Goal: Contribute content: Contribute content

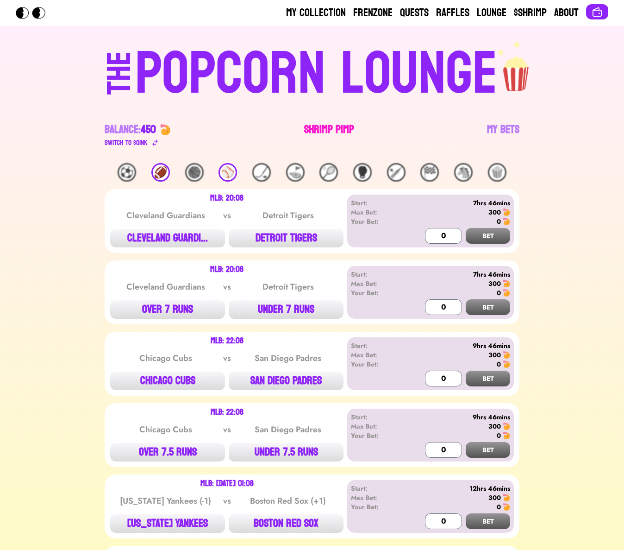
click at [312, 130] on link "Shrimp Pimp" at bounding box center [329, 135] width 50 height 26
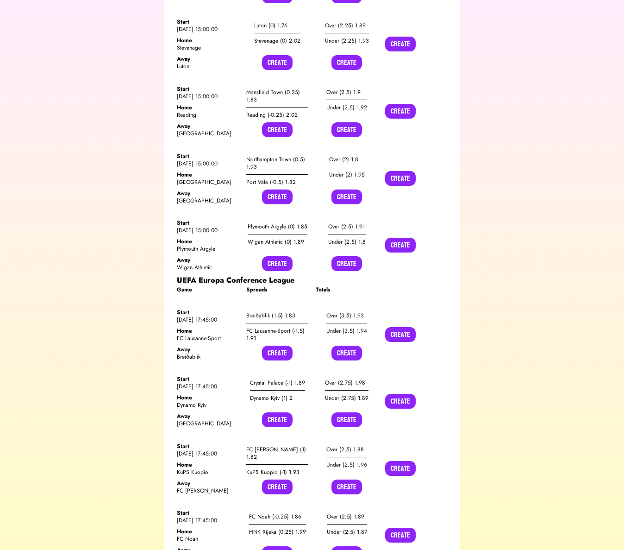
scroll to position [6811, 0]
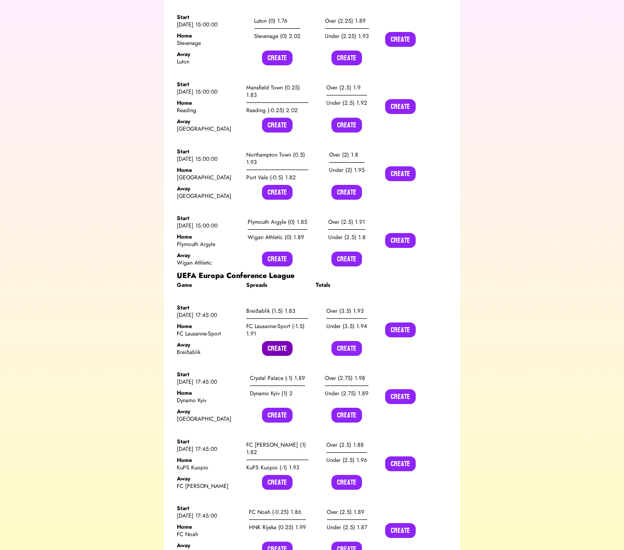
click at [280, 341] on button "Create" at bounding box center [277, 348] width 31 height 15
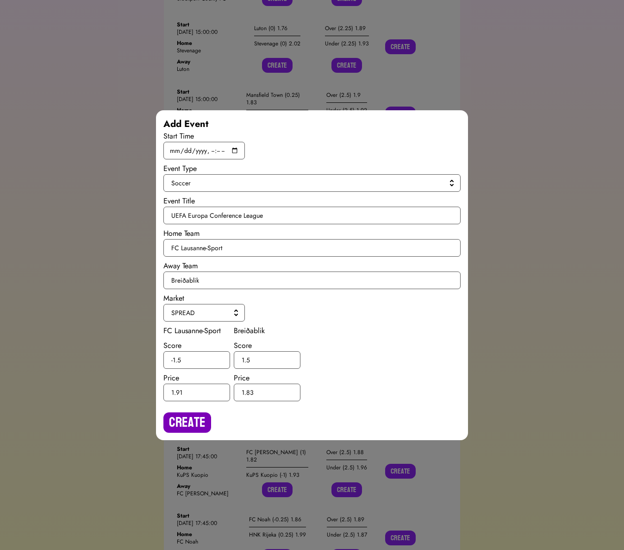
click at [186, 424] on button "Create" at bounding box center [188, 422] width 48 height 20
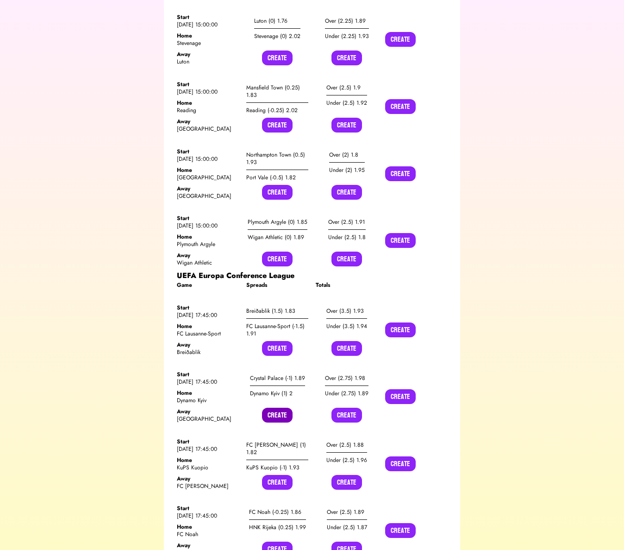
click at [277, 408] on button "Create" at bounding box center [277, 415] width 31 height 15
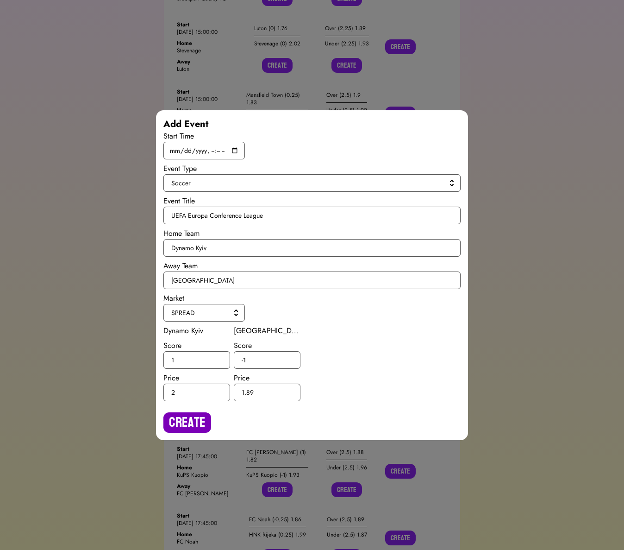
click at [187, 424] on button "Create" at bounding box center [188, 422] width 48 height 20
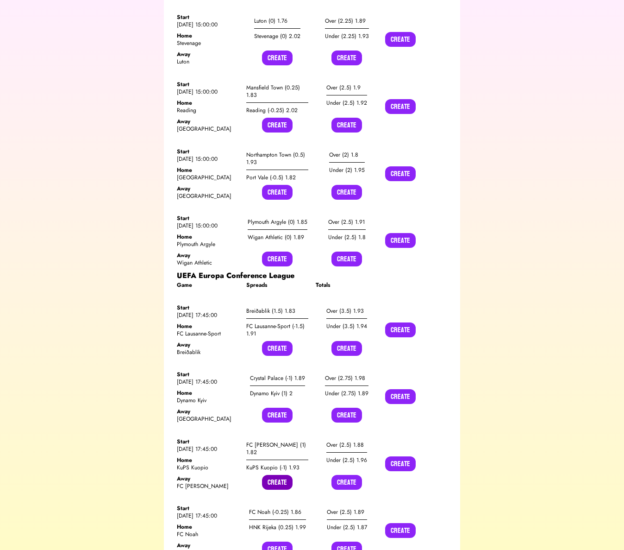
click at [280, 475] on button "Create" at bounding box center [277, 482] width 31 height 15
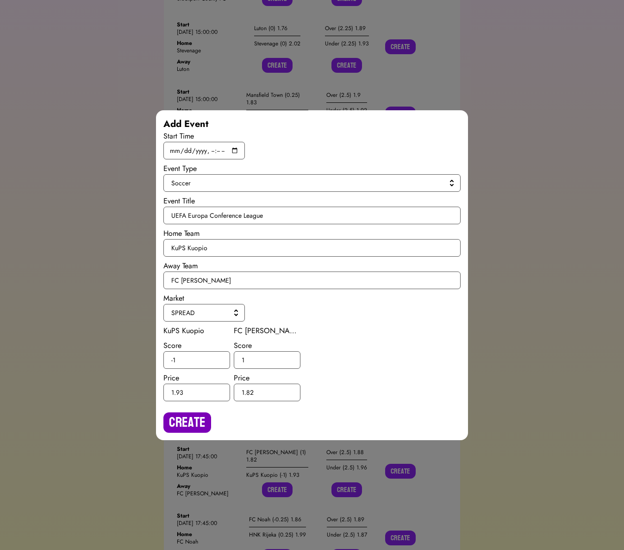
click at [176, 422] on button "Create" at bounding box center [188, 422] width 48 height 20
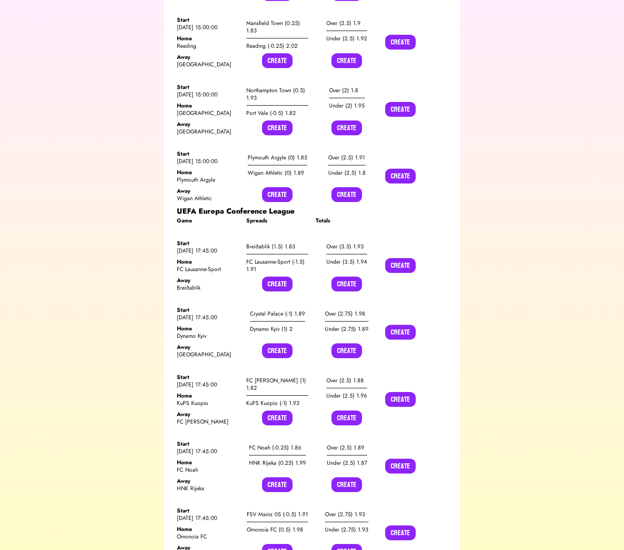
scroll to position [6904, 0]
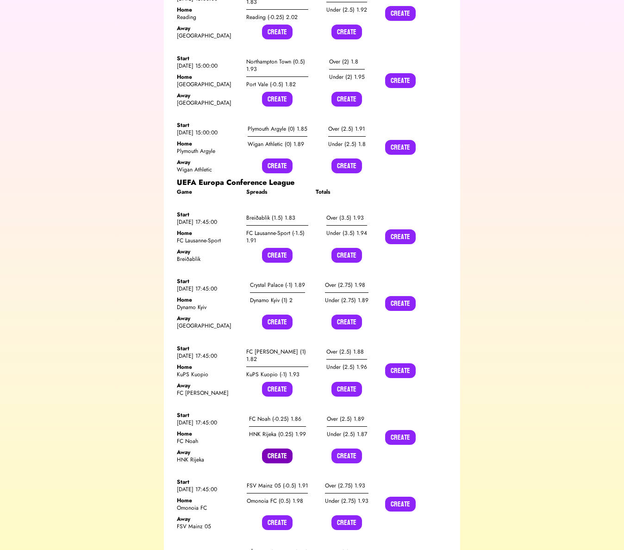
click at [281, 448] on button "Create" at bounding box center [277, 455] width 31 height 15
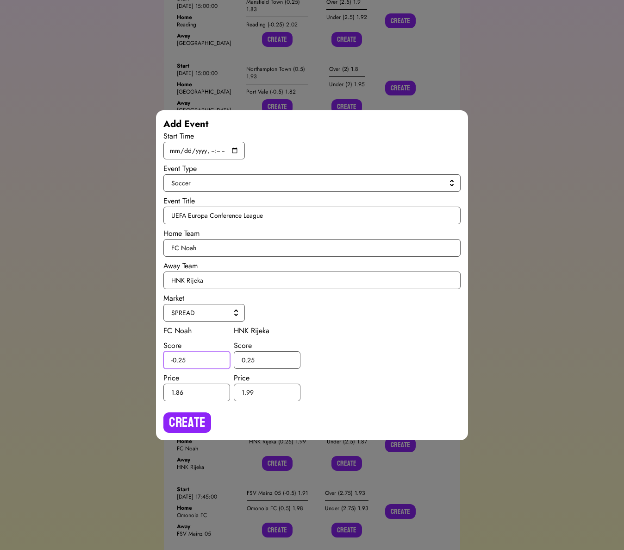
click at [180, 359] on input "-0.25" at bounding box center [197, 360] width 67 height 18
click at [183, 359] on input "-0.25" at bounding box center [197, 360] width 67 height 18
type input "-0.5"
click at [252, 359] on input "0.25" at bounding box center [267, 360] width 67 height 18
type input "0.5"
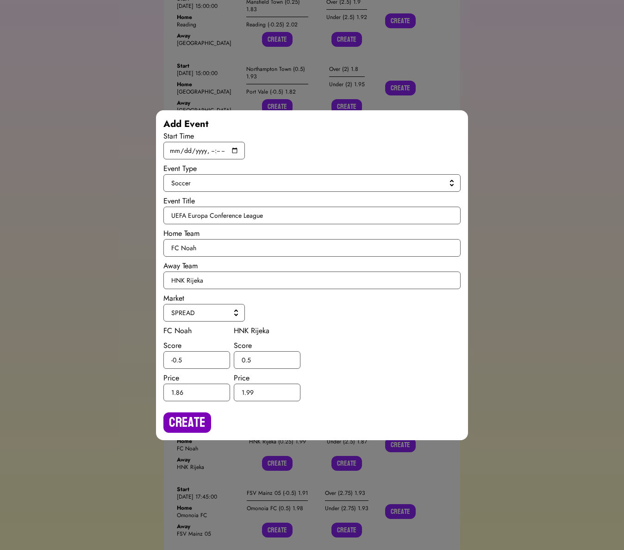
click at [194, 416] on button "Create" at bounding box center [188, 422] width 48 height 20
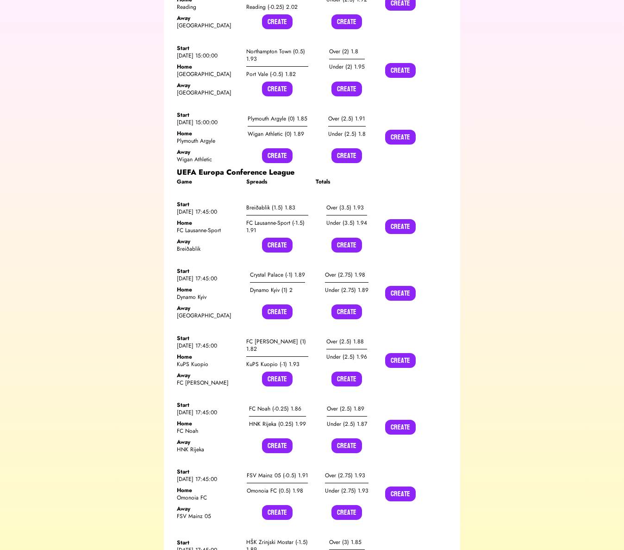
scroll to position [6928, 0]
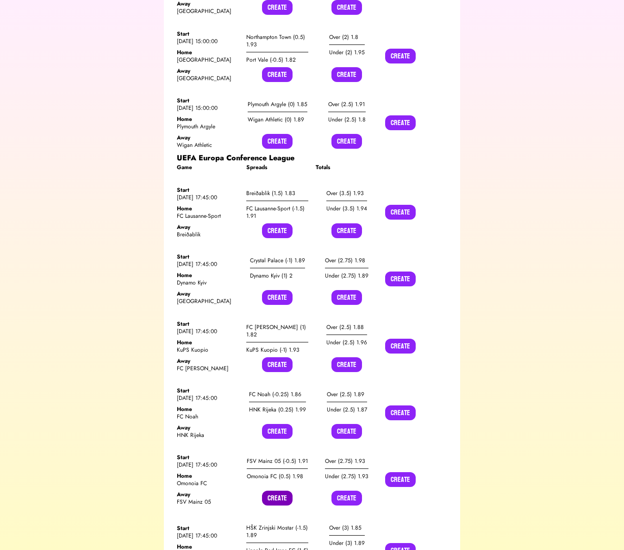
click at [278, 491] on button "Create" at bounding box center [277, 498] width 31 height 15
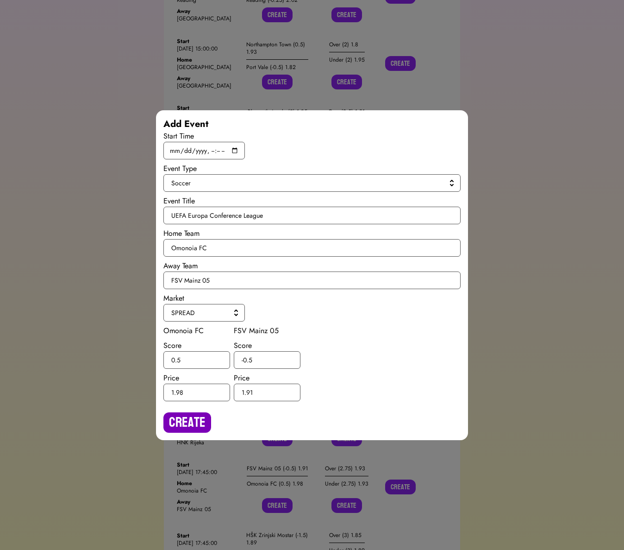
click at [189, 416] on button "Create" at bounding box center [188, 422] width 48 height 20
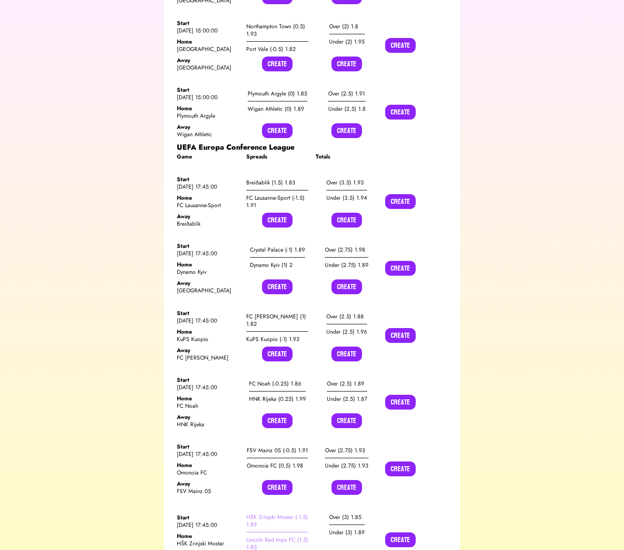
scroll to position [6962, 0]
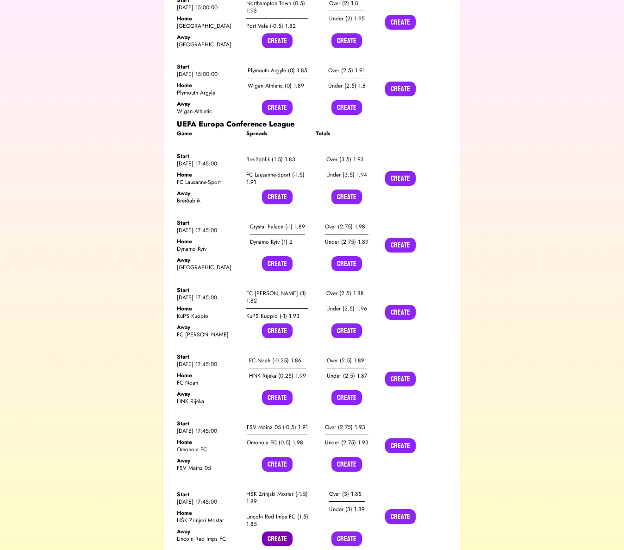
click at [279, 531] on button "Create" at bounding box center [277, 538] width 31 height 15
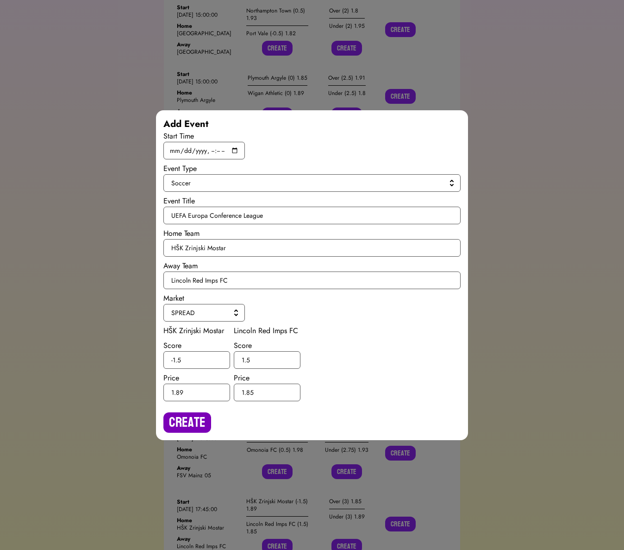
click at [173, 418] on button "Create" at bounding box center [188, 422] width 48 height 20
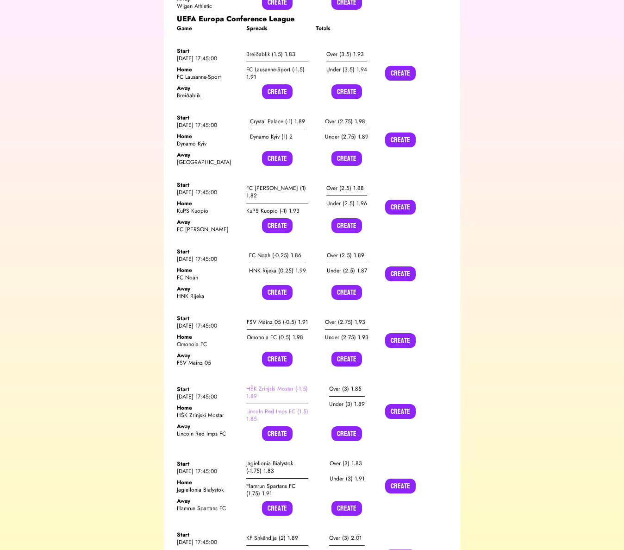
scroll to position [7110, 0]
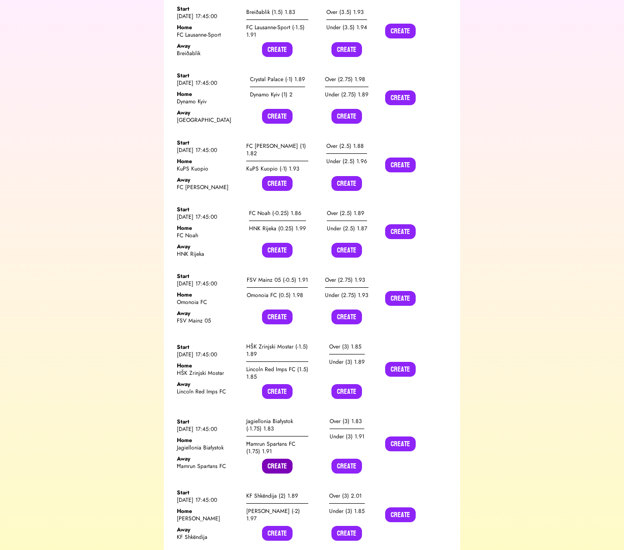
click at [279, 459] on button "Create" at bounding box center [277, 466] width 31 height 15
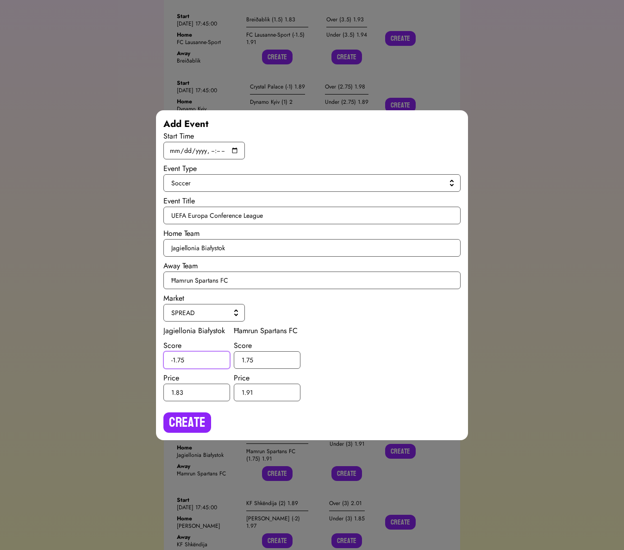
click at [181, 357] on input "-1.75" at bounding box center [197, 360] width 67 height 18
type input "-1.5"
click at [249, 358] on input "1.75" at bounding box center [267, 360] width 67 height 18
type input "1.5"
click at [197, 412] on button "Create" at bounding box center [188, 422] width 48 height 20
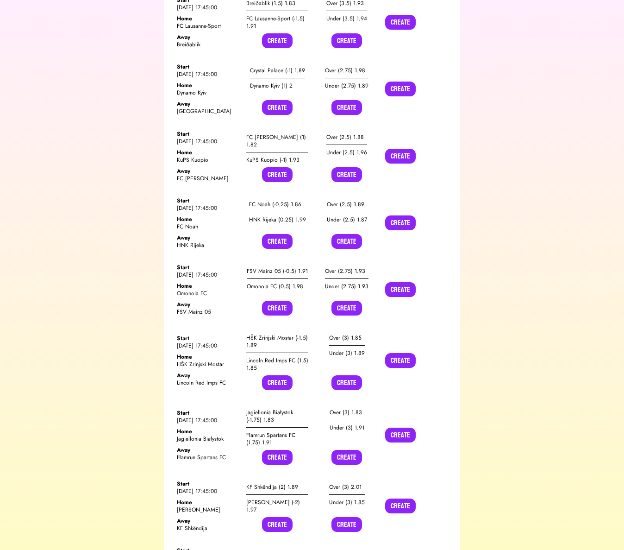
scroll to position [7119, 0]
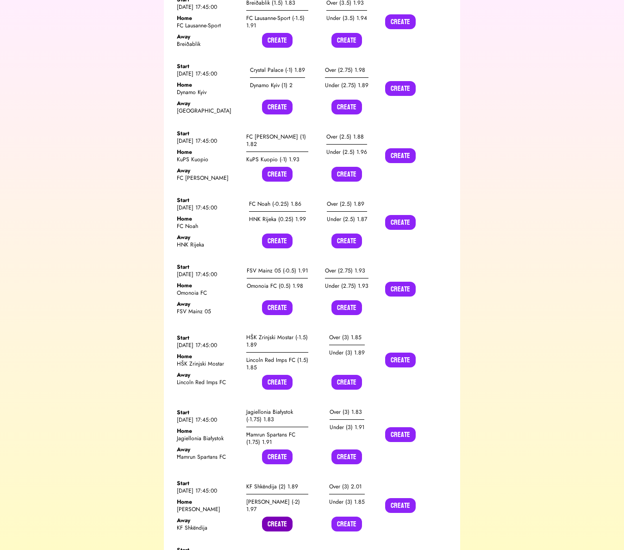
click at [280, 517] on button "Create" at bounding box center [277, 524] width 31 height 15
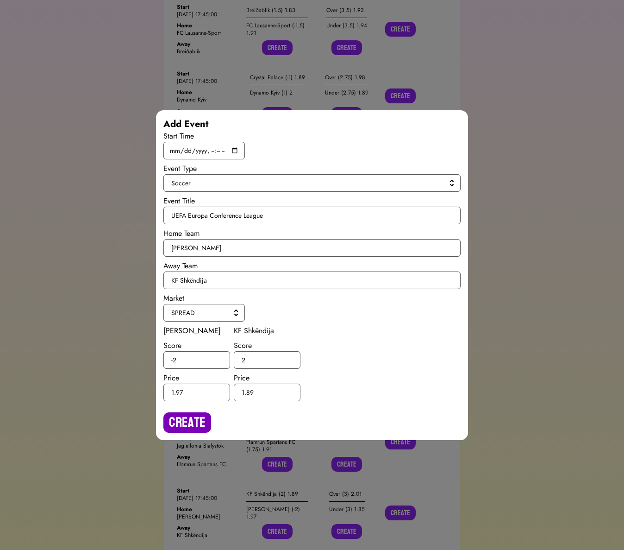
click at [197, 416] on button "Create" at bounding box center [188, 422] width 48 height 20
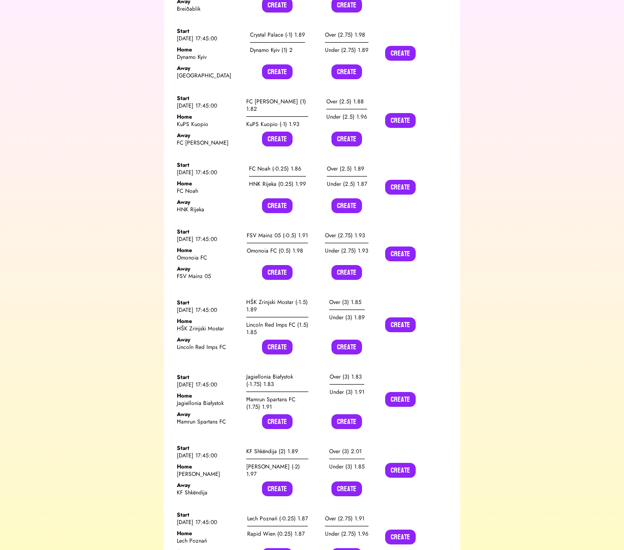
scroll to position [7194, 0]
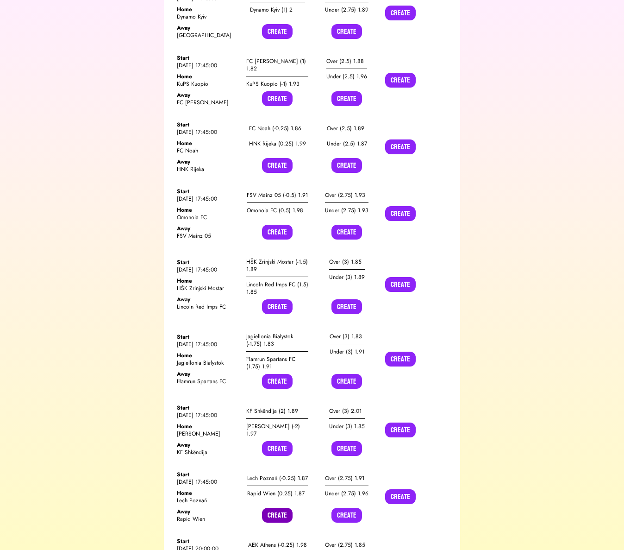
click at [276, 508] on button "Create" at bounding box center [277, 515] width 31 height 15
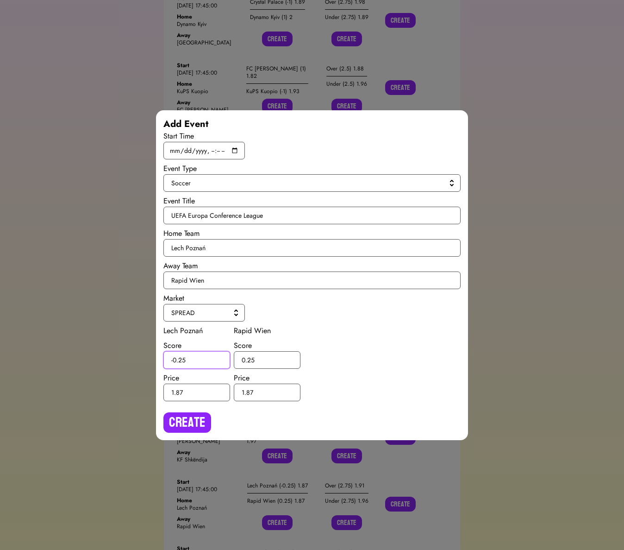
click at [181, 359] on input "-0.25" at bounding box center [197, 360] width 67 height 18
type input "-0.5"
click at [250, 359] on input "0.25" at bounding box center [267, 360] width 67 height 18
type input "0.5"
click at [200, 416] on button "Create" at bounding box center [188, 422] width 48 height 20
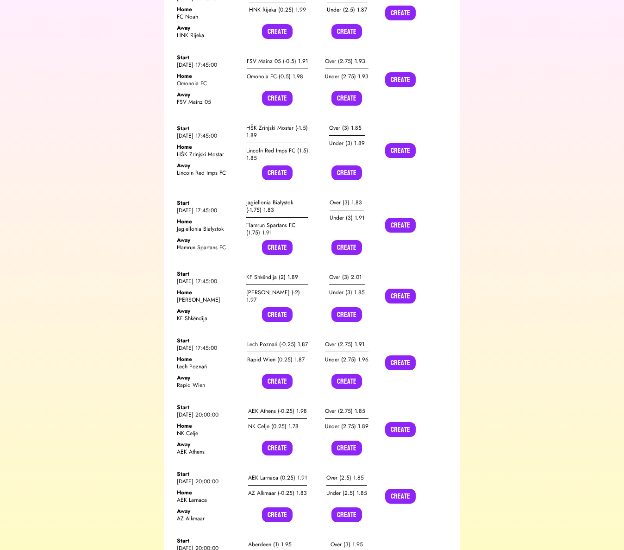
scroll to position [7361, 0]
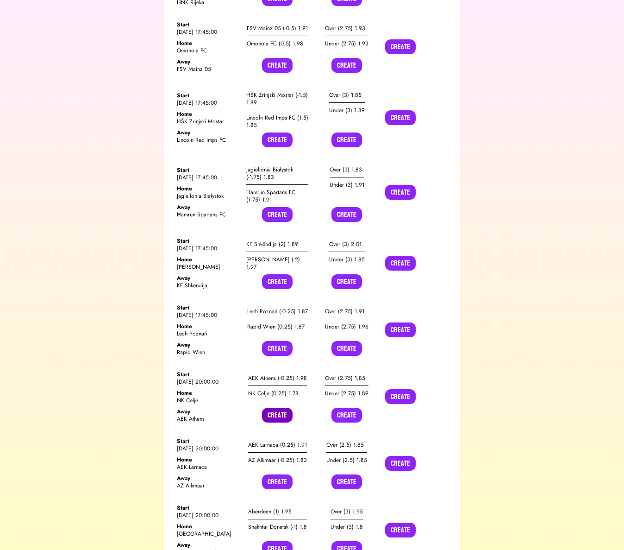
click at [274, 408] on button "Create" at bounding box center [277, 415] width 31 height 15
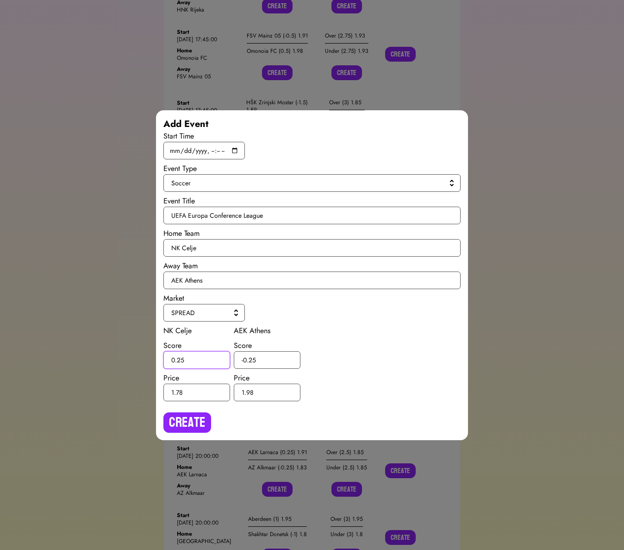
click at [182, 359] on input "0.25" at bounding box center [197, 360] width 67 height 18
type input "0.5"
click at [252, 360] on input "-0.25" at bounding box center [267, 360] width 67 height 18
type input "-0.5"
click at [198, 412] on button "Create" at bounding box center [188, 422] width 48 height 20
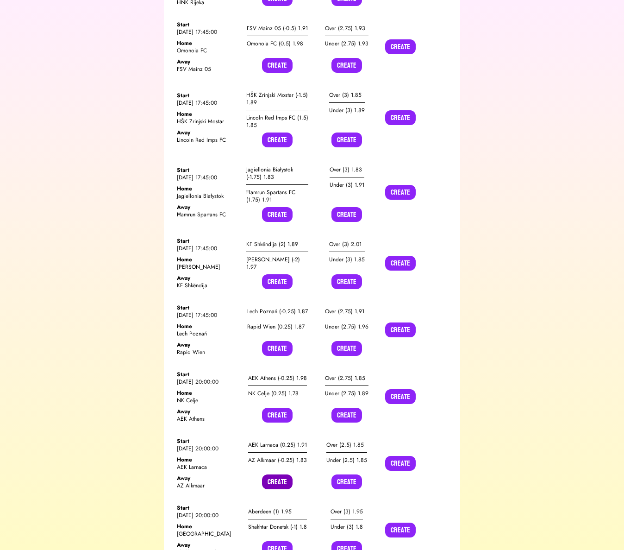
click at [275, 474] on button "Create" at bounding box center [277, 481] width 31 height 15
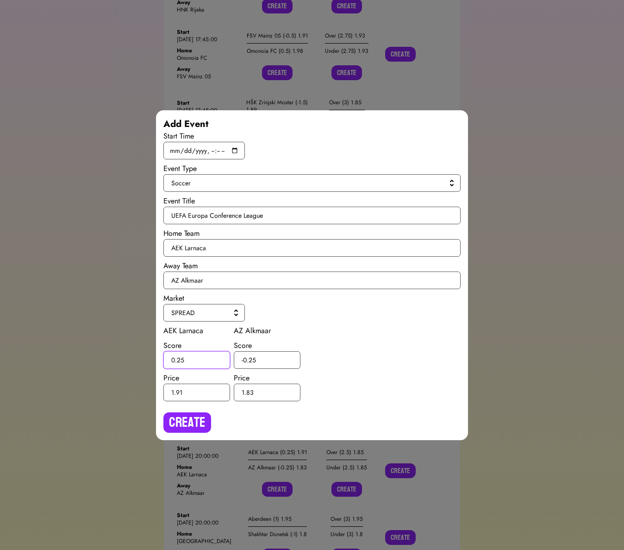
click at [183, 358] on input "0.25" at bounding box center [197, 360] width 67 height 18
type input "0.5"
click at [252, 358] on input "-0.25" at bounding box center [267, 360] width 67 height 18
type input "-0.5"
click at [195, 423] on button "Create" at bounding box center [188, 422] width 48 height 20
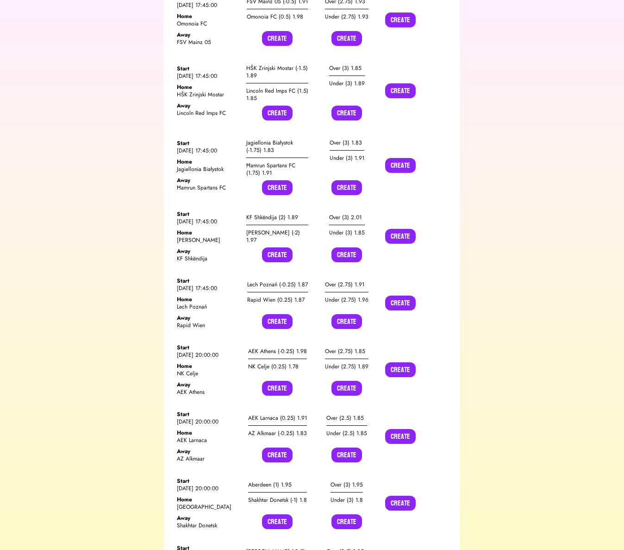
scroll to position [7393, 0]
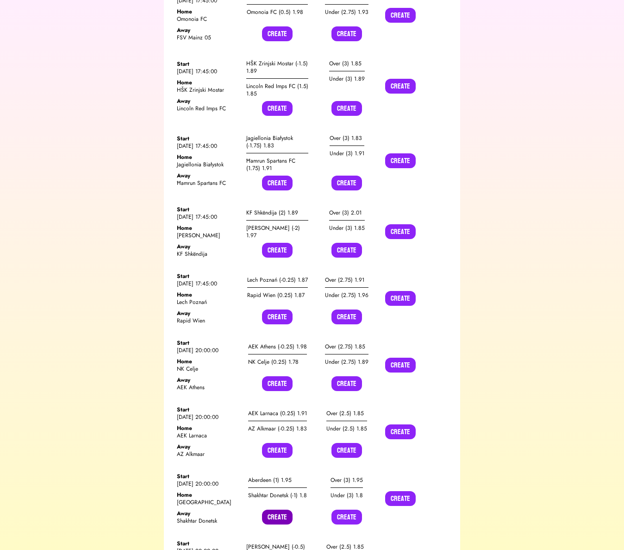
click at [274, 510] on button "Create" at bounding box center [277, 517] width 31 height 15
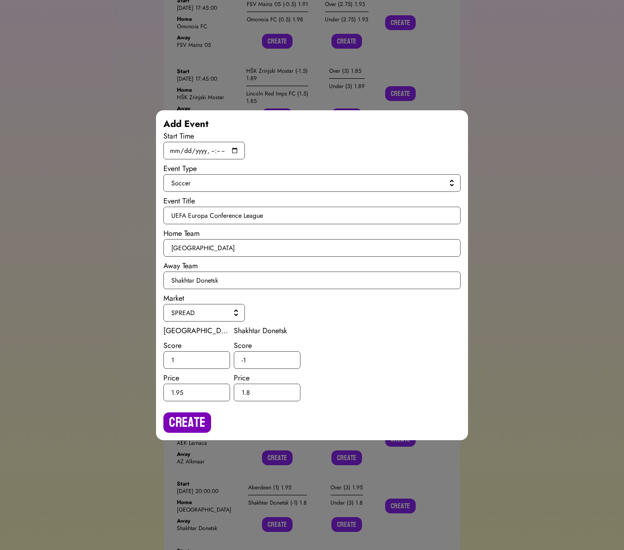
click at [204, 418] on button "Create" at bounding box center [188, 422] width 48 height 20
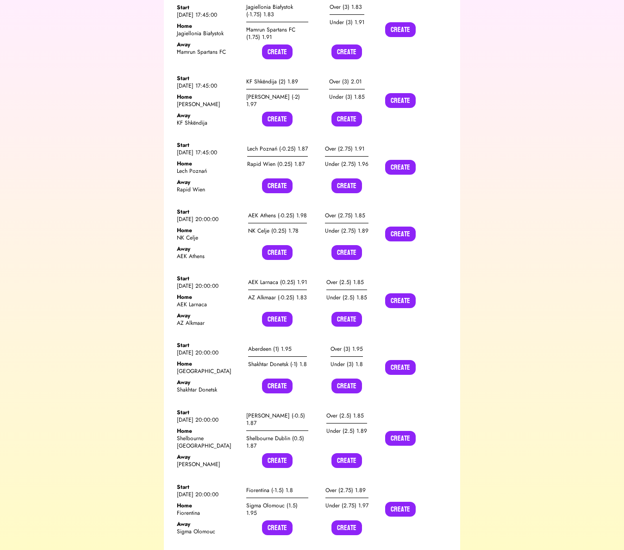
scroll to position [7550, 0]
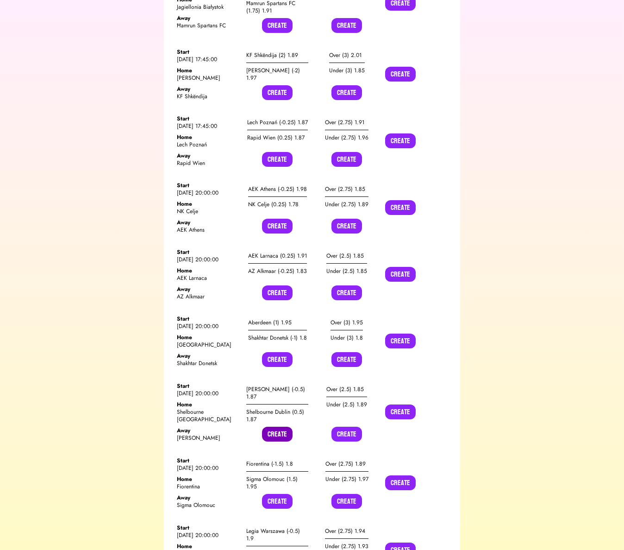
click at [274, 427] on button "Create" at bounding box center [277, 434] width 31 height 15
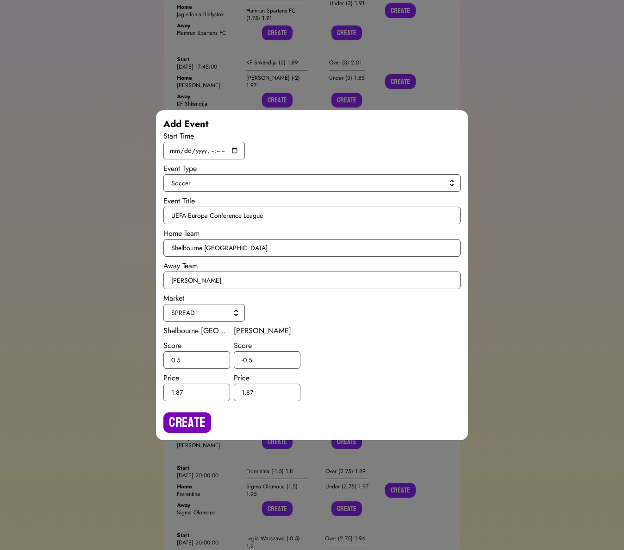
click at [202, 419] on button "Create" at bounding box center [188, 422] width 48 height 20
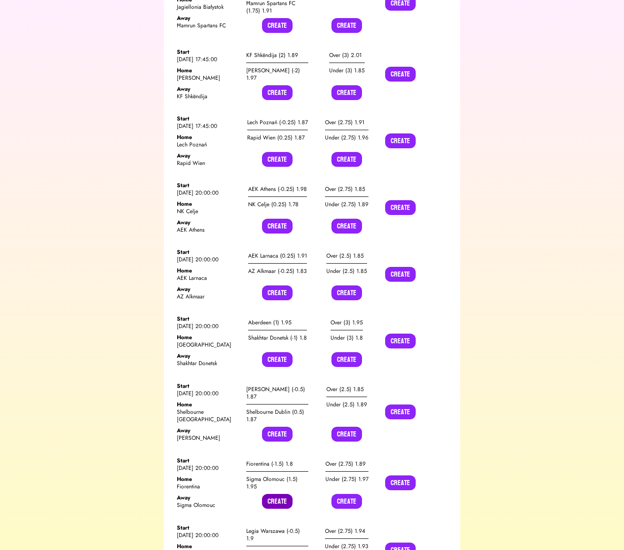
click at [280, 494] on button "Create" at bounding box center [277, 501] width 31 height 15
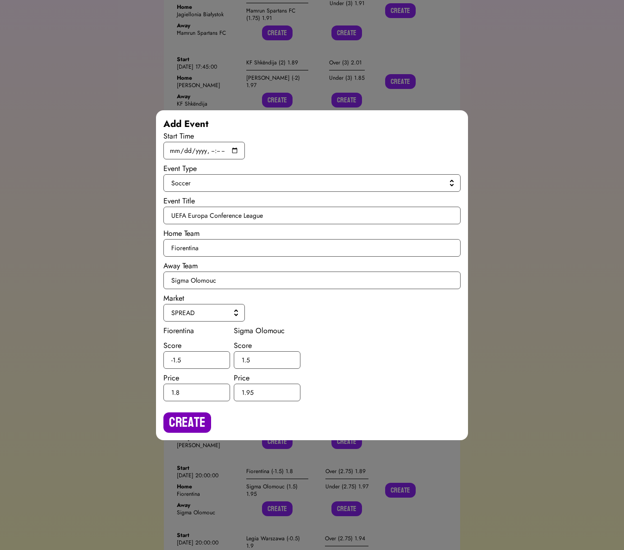
click at [192, 412] on button "Create" at bounding box center [188, 422] width 48 height 20
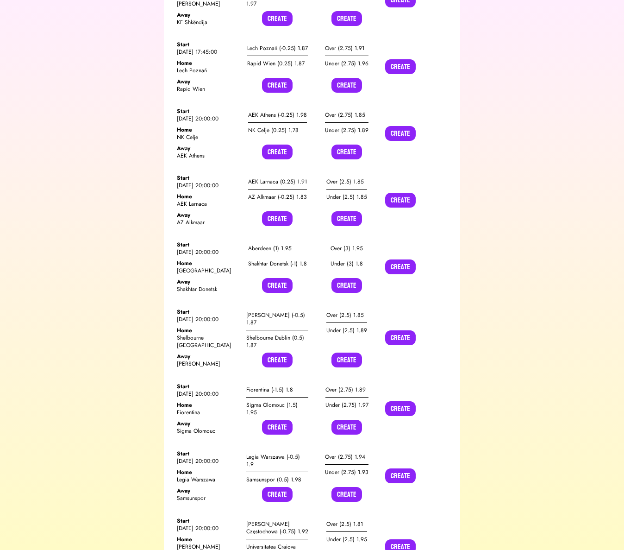
scroll to position [7648, 0]
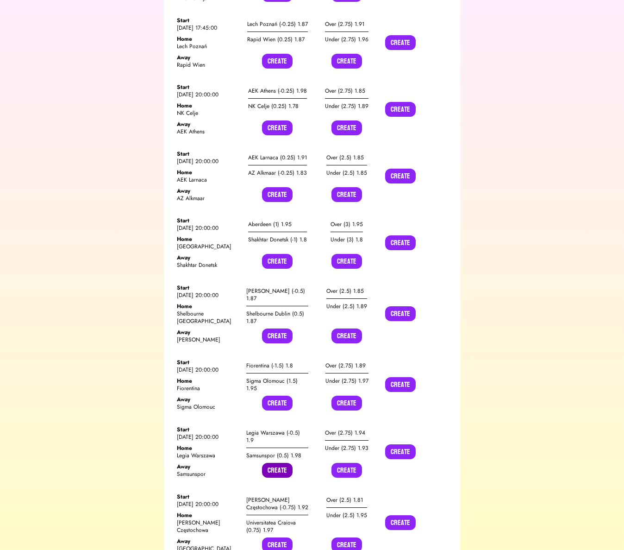
click at [279, 463] on button "Create" at bounding box center [277, 470] width 31 height 15
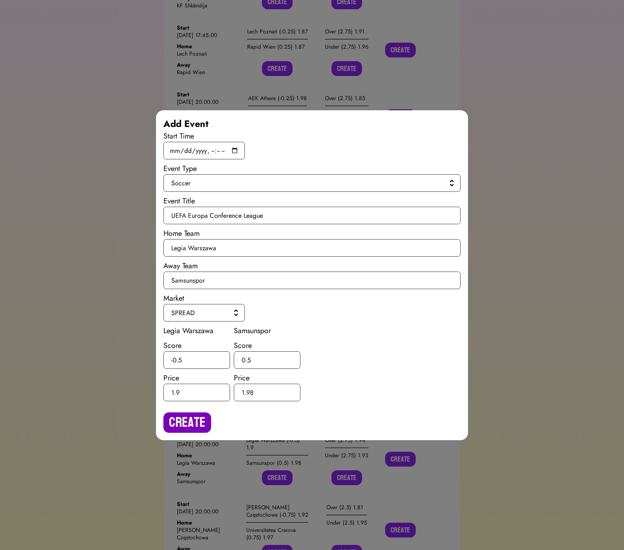
click at [189, 422] on button "Create" at bounding box center [188, 422] width 48 height 20
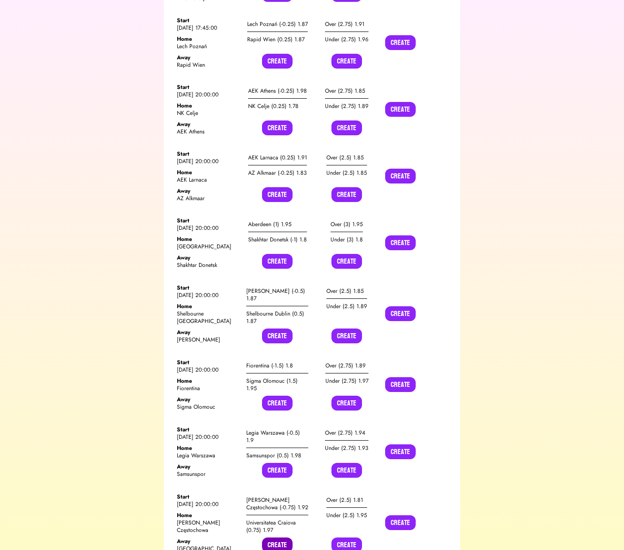
click at [277, 537] on button "Create" at bounding box center [277, 544] width 31 height 15
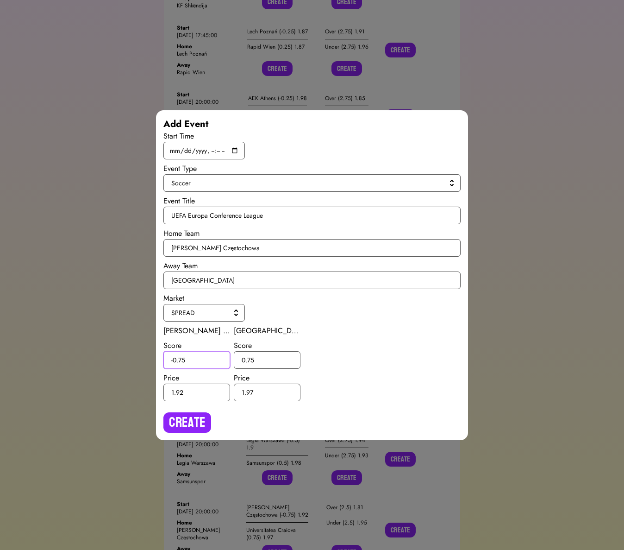
click at [183, 359] on input "-0.75" at bounding box center [197, 360] width 67 height 18
type input "-0.5"
click at [250, 358] on input "0.75" at bounding box center [267, 360] width 67 height 18
type input "0.5"
click at [183, 422] on button "Create" at bounding box center [188, 422] width 48 height 20
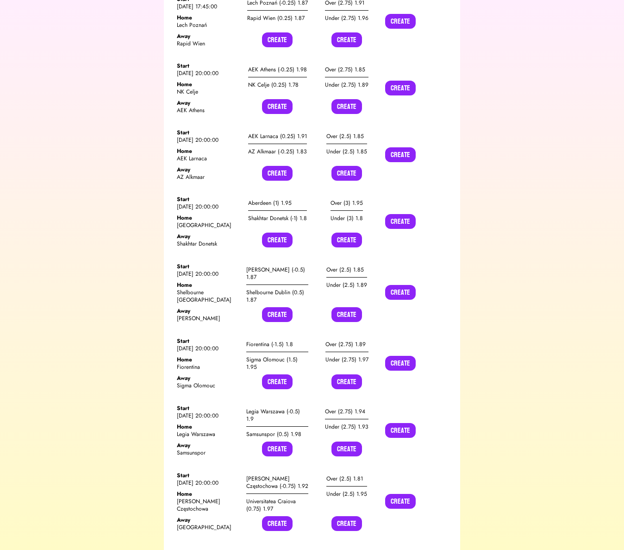
scroll to position [7752, 0]
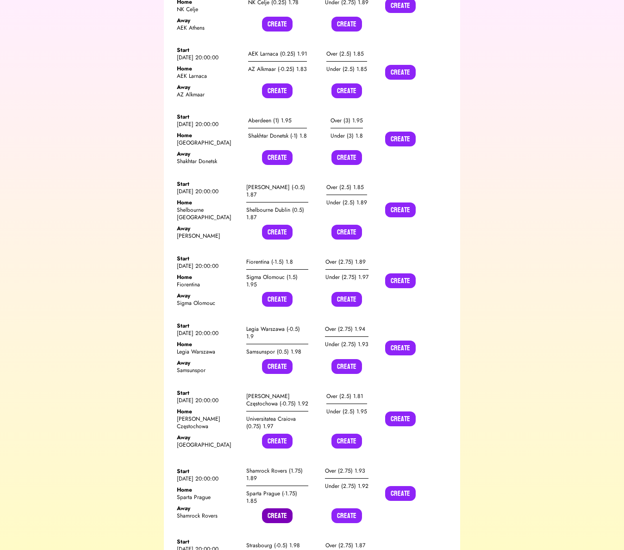
click at [283, 508] on button "Create" at bounding box center [277, 515] width 31 height 15
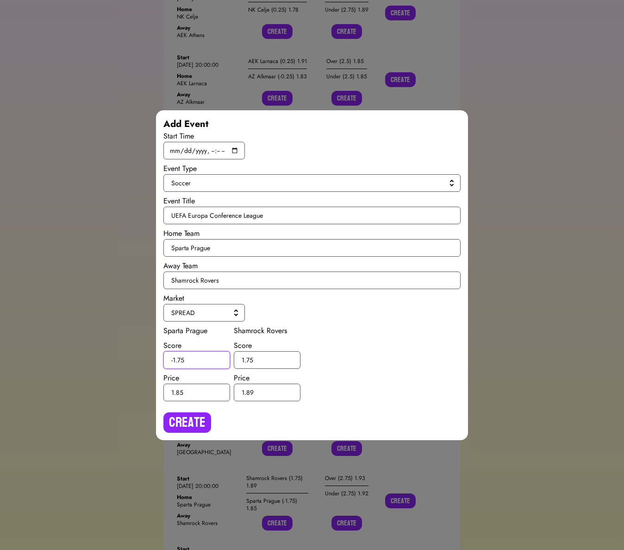
click at [182, 357] on input "-1.75" at bounding box center [197, 360] width 67 height 18
type input "-1.5"
click at [249, 359] on input "1.75" at bounding box center [267, 360] width 67 height 18
type input "1.5"
click at [200, 422] on button "Create" at bounding box center [188, 422] width 48 height 20
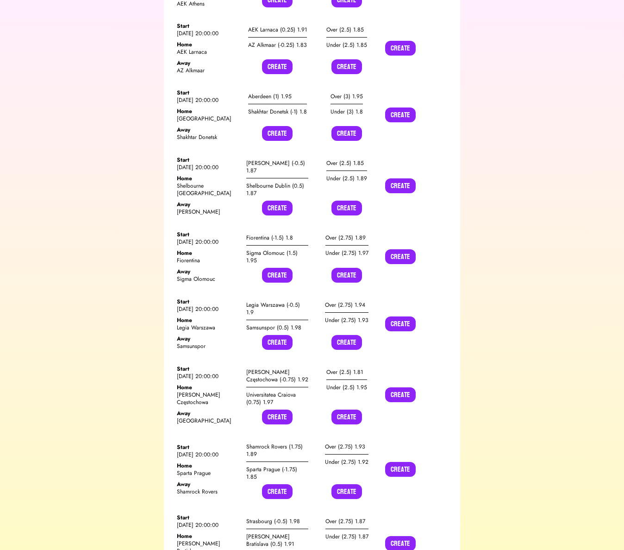
scroll to position [7780, 0]
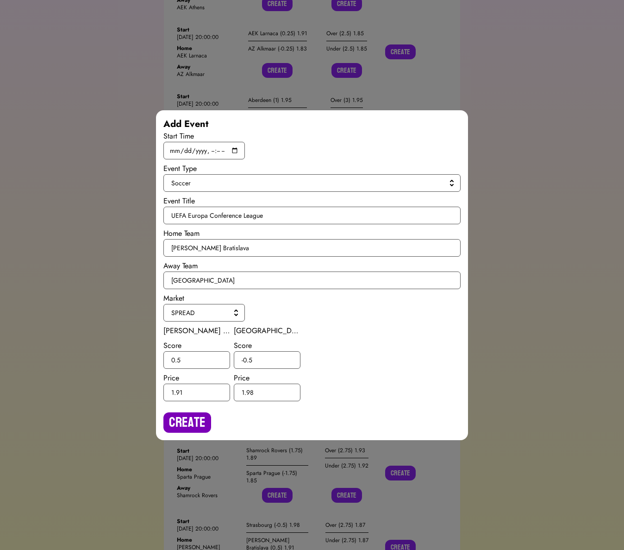
click at [198, 416] on button "Create" at bounding box center [188, 422] width 48 height 20
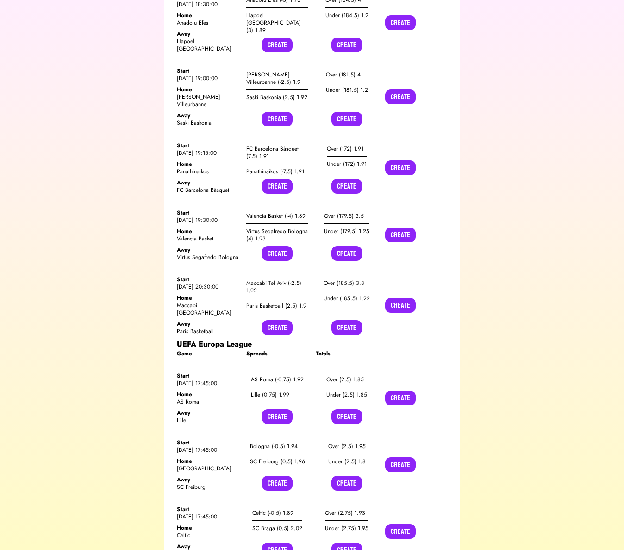
scroll to position [10377, 0]
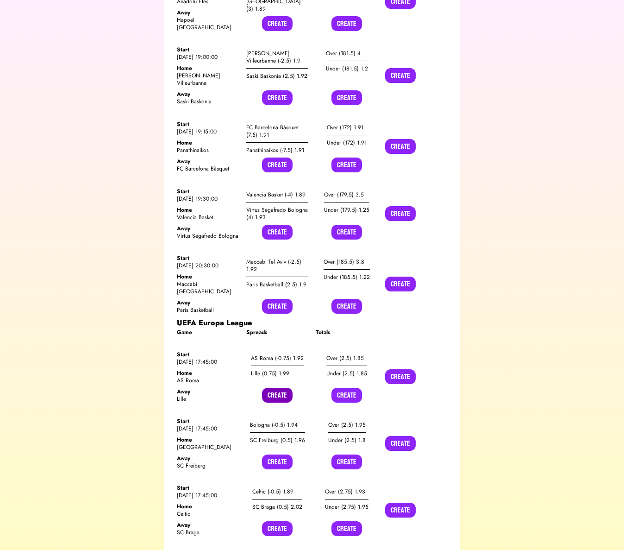
click at [283, 388] on button "Create" at bounding box center [277, 395] width 31 height 15
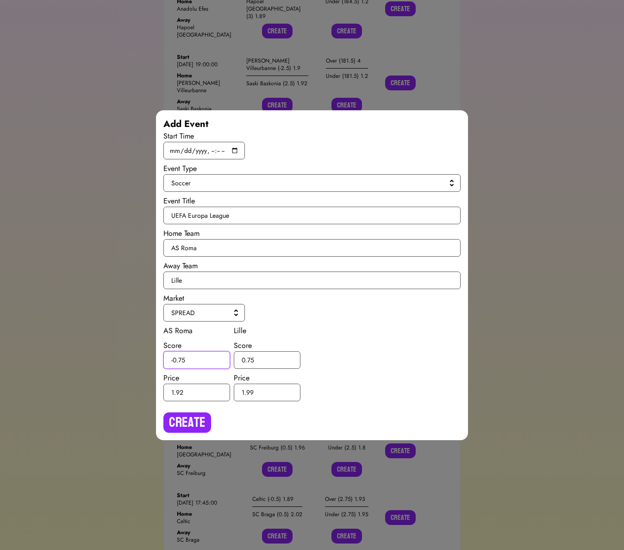
click at [182, 358] on input "-0.75" at bounding box center [197, 360] width 67 height 18
type input "-0.5"
click at [250, 359] on input "0.75" at bounding box center [267, 360] width 67 height 18
type input "0.5"
click at [200, 423] on button "Create" at bounding box center [188, 422] width 48 height 20
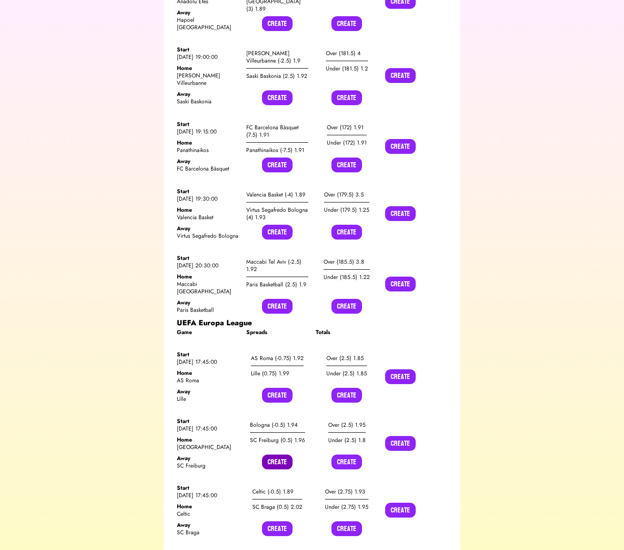
click at [278, 454] on button "Create" at bounding box center [277, 461] width 31 height 15
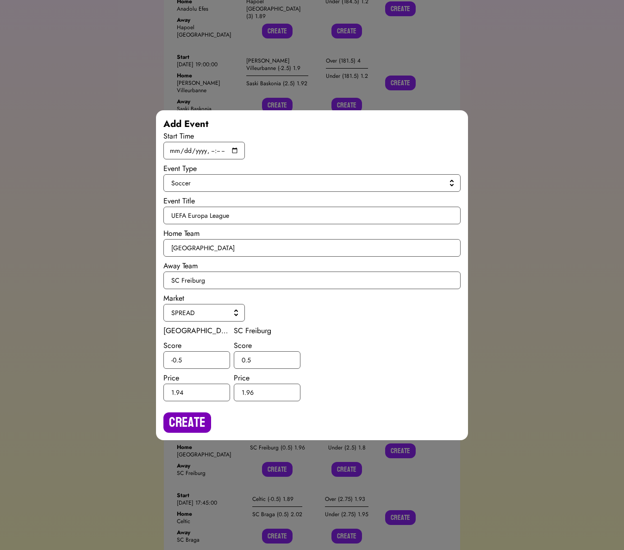
click at [190, 429] on button "Create" at bounding box center [188, 422] width 48 height 20
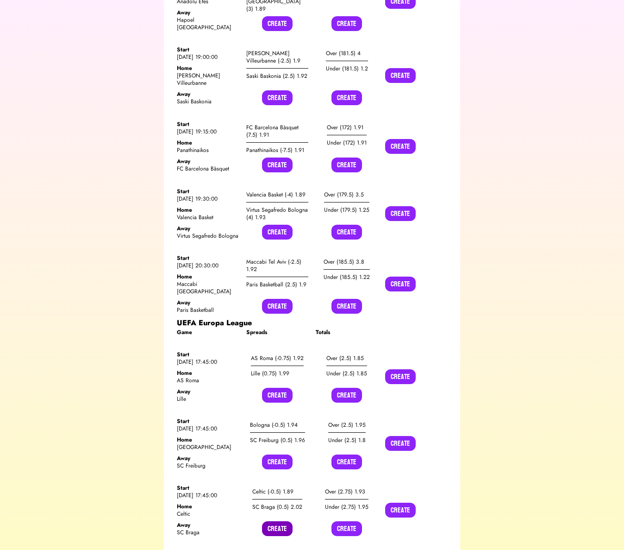
click at [282, 521] on button "Create" at bounding box center [277, 528] width 31 height 15
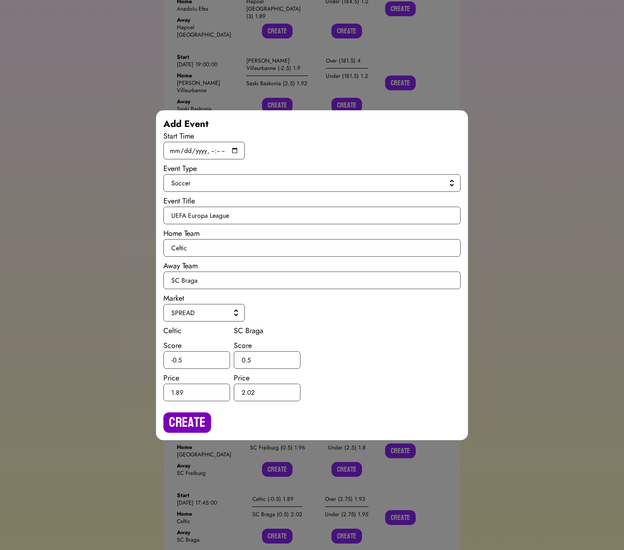
click at [199, 416] on button "Create" at bounding box center [188, 422] width 48 height 20
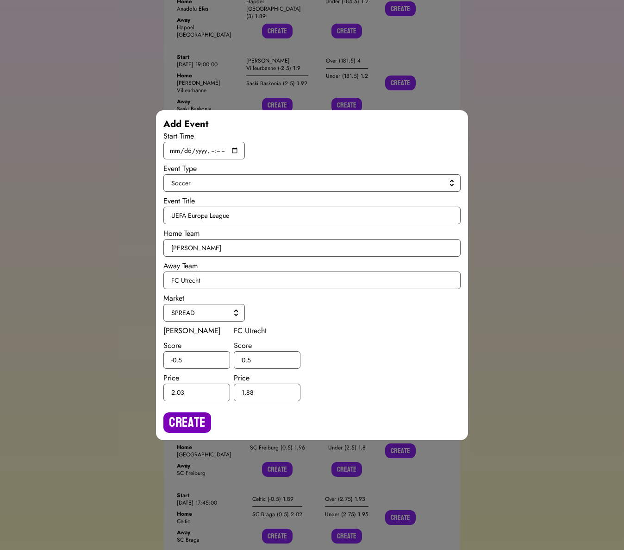
click at [198, 420] on button "Create" at bounding box center [188, 422] width 48 height 20
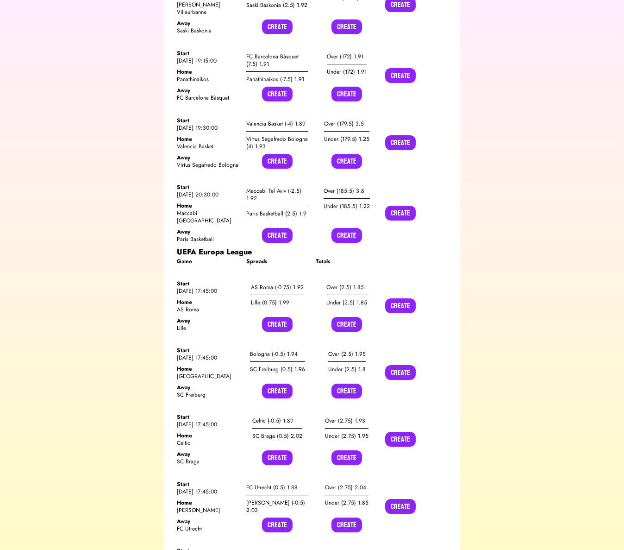
scroll to position [10537, 0]
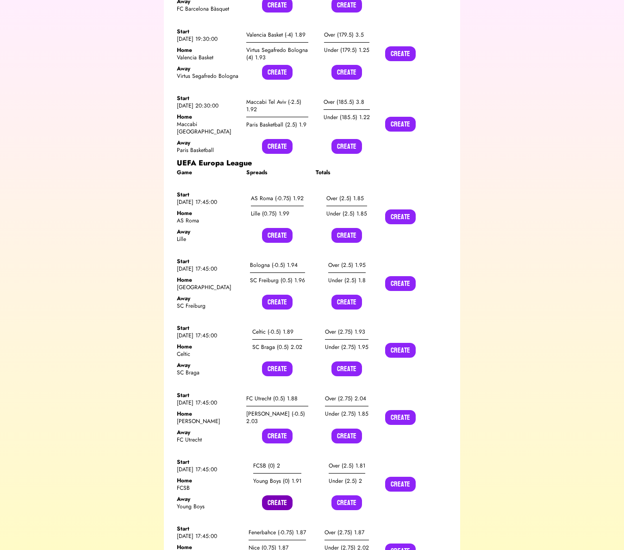
click at [279, 495] on button "Create" at bounding box center [277, 502] width 31 height 15
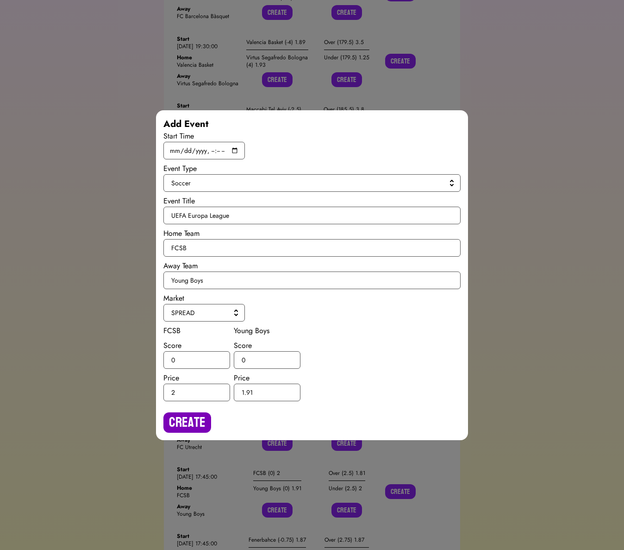
click at [195, 414] on button "Create" at bounding box center [188, 422] width 48 height 20
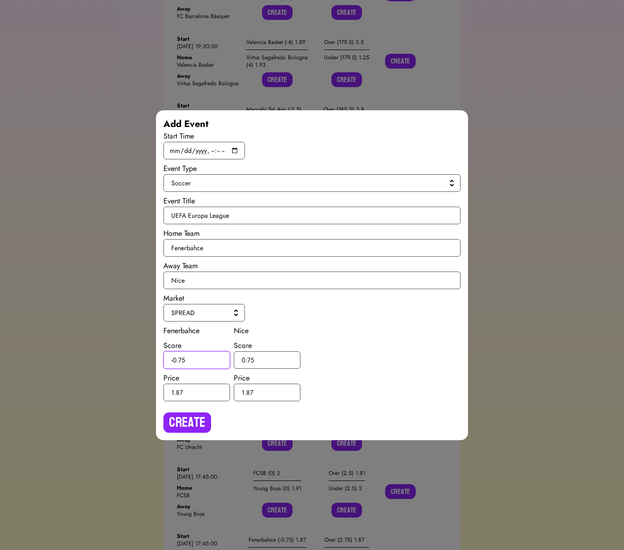
click at [183, 356] on input "-0.75" at bounding box center [197, 360] width 67 height 18
type input "-0.5"
click at [251, 359] on input "0.75" at bounding box center [267, 360] width 67 height 18
type input "0.5"
click at [208, 411] on div "Create" at bounding box center [312, 419] width 297 height 28
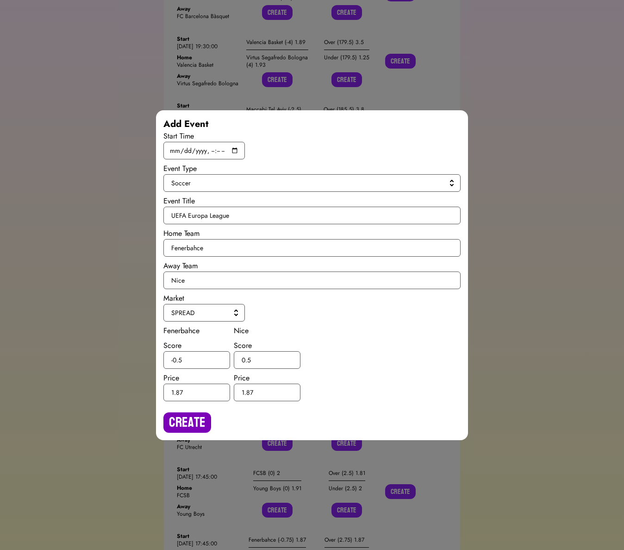
click at [200, 417] on button "Create" at bounding box center [188, 422] width 48 height 20
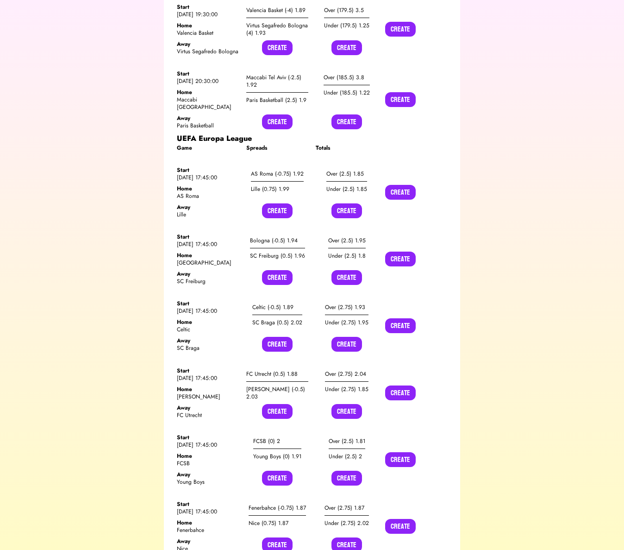
scroll to position [10618, 0]
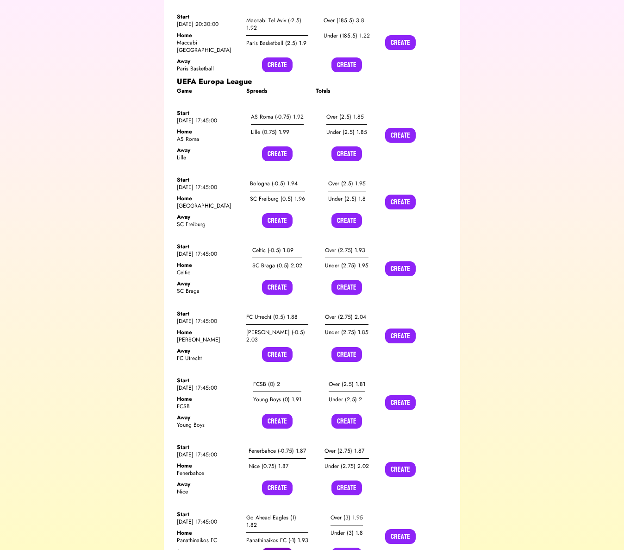
click at [280, 548] on button "Create" at bounding box center [277, 555] width 31 height 15
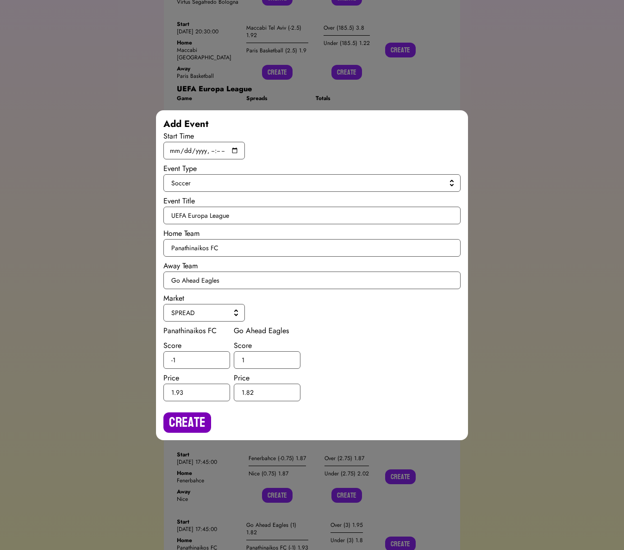
click at [181, 424] on button "Create" at bounding box center [188, 422] width 48 height 20
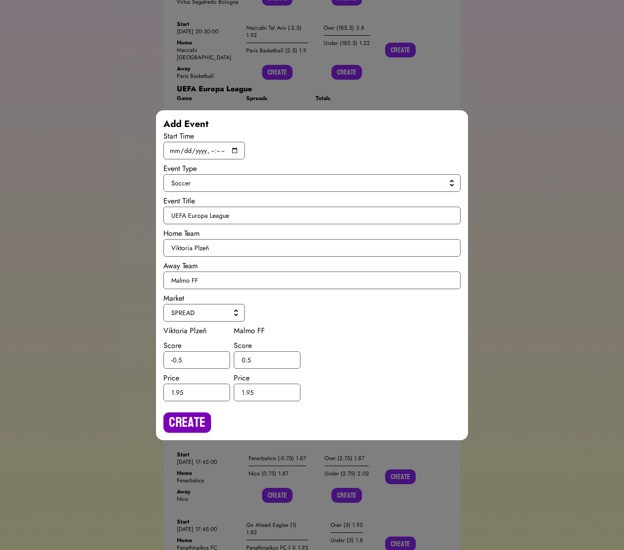
click at [198, 420] on button "Create" at bounding box center [188, 422] width 48 height 20
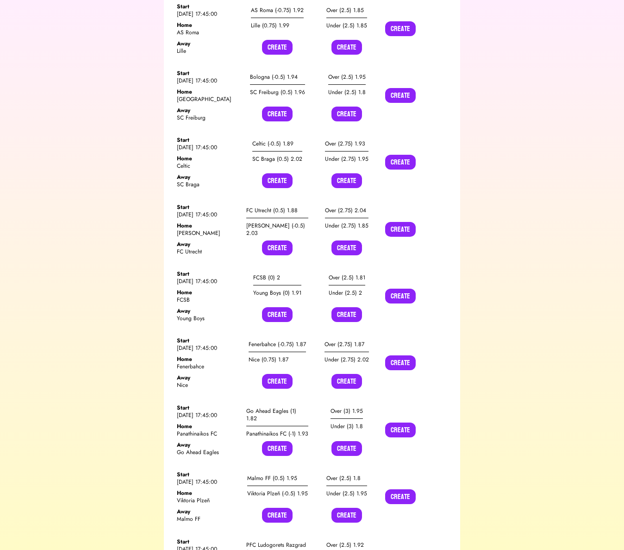
scroll to position [10741, 0]
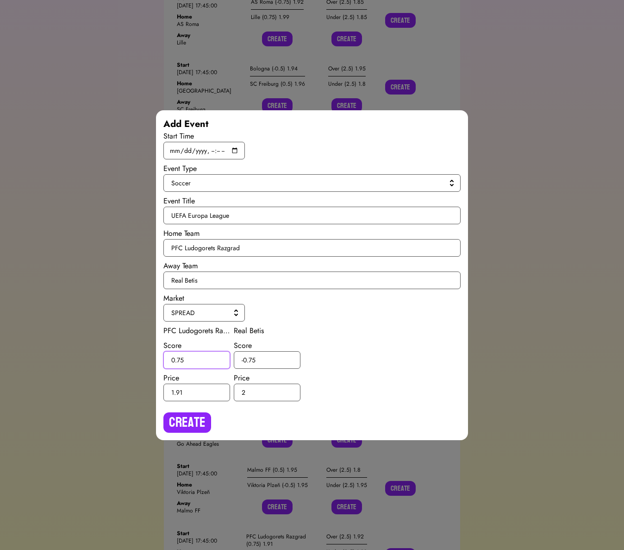
click at [179, 360] on input "0.75" at bounding box center [197, 360] width 67 height 18
type input "0.5"
click at [252, 359] on input "-0.75" at bounding box center [267, 360] width 67 height 18
type input "-0.5"
click at [202, 421] on button "Create" at bounding box center [188, 422] width 48 height 20
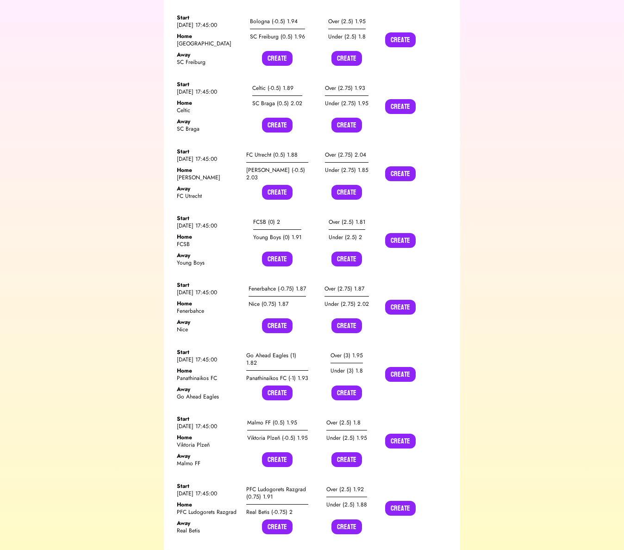
scroll to position [10786, 0]
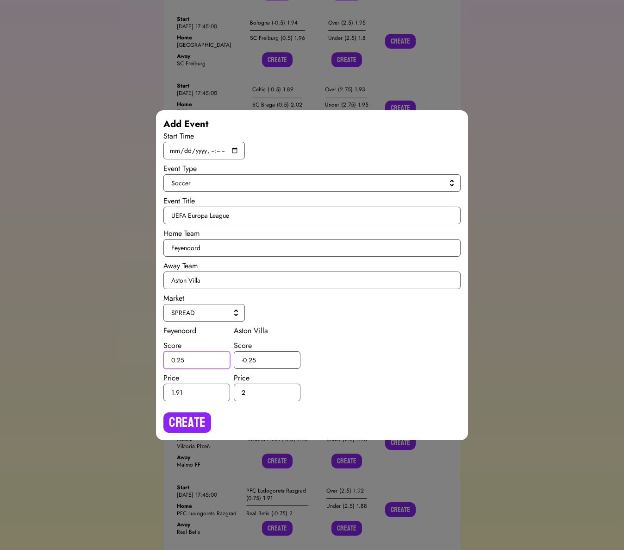
click at [180, 358] on input "0.25" at bounding box center [197, 360] width 67 height 18
type input "0.5"
click at [252, 359] on input "-0.25" at bounding box center [267, 360] width 67 height 18
type input "-0.5"
click at [211, 416] on div "Create" at bounding box center [312, 419] width 297 height 28
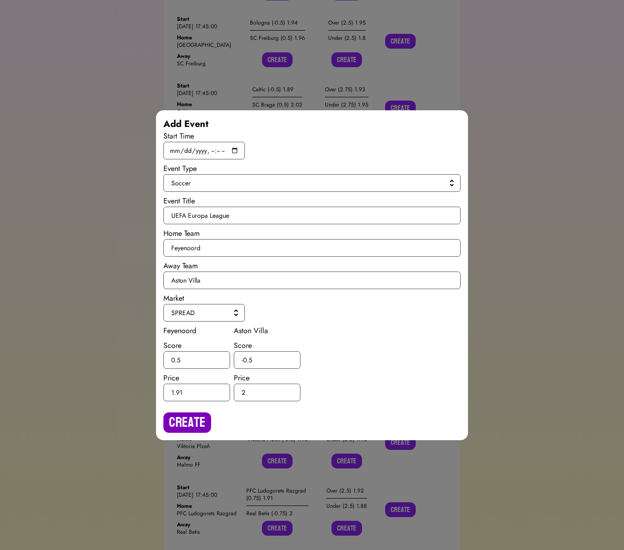
click at [200, 422] on button "Create" at bounding box center [188, 422] width 48 height 20
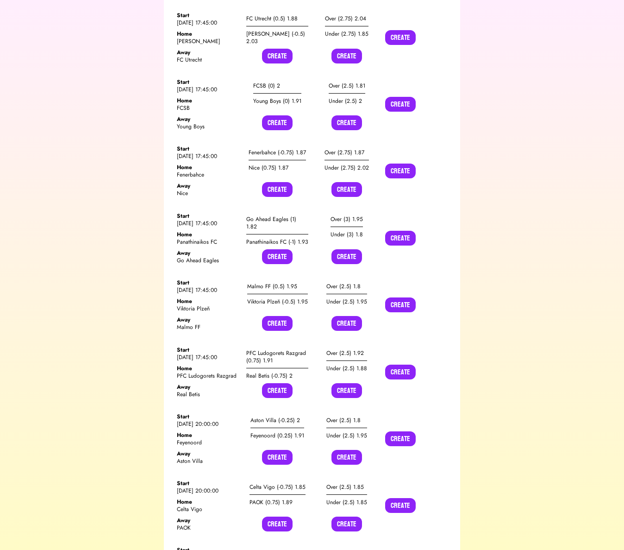
scroll to position [10921, 0]
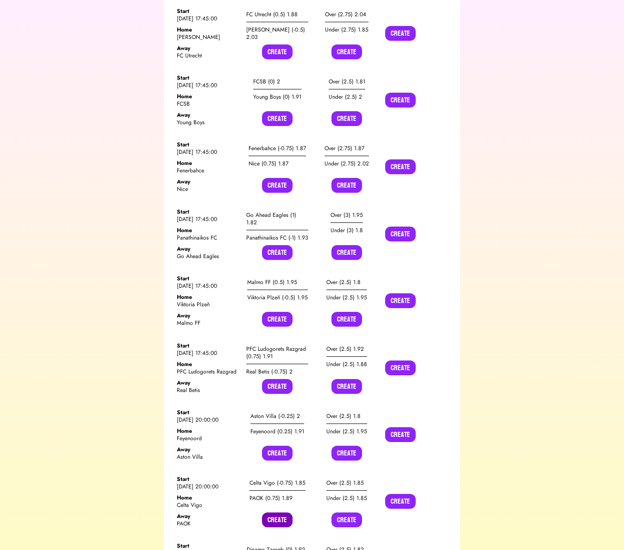
click at [283, 512] on button "Create" at bounding box center [277, 519] width 31 height 15
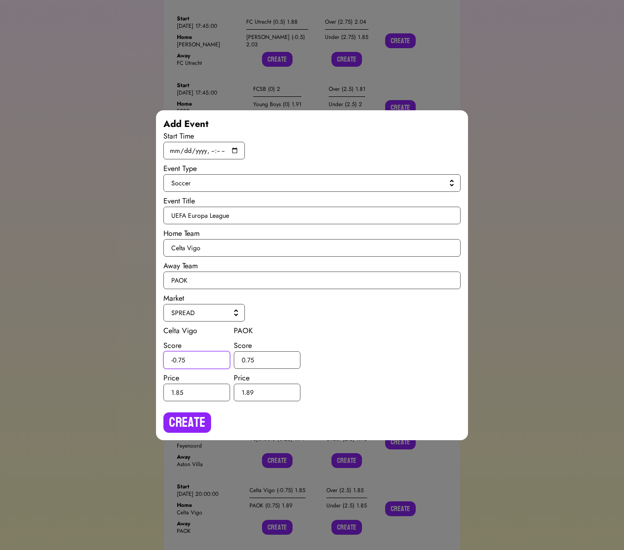
click at [182, 361] on input "-0.75" at bounding box center [197, 360] width 67 height 18
type input "-0.5"
click at [251, 359] on input "0.75" at bounding box center [267, 360] width 67 height 18
type input "0.5"
click at [196, 412] on button "Create" at bounding box center [188, 422] width 48 height 20
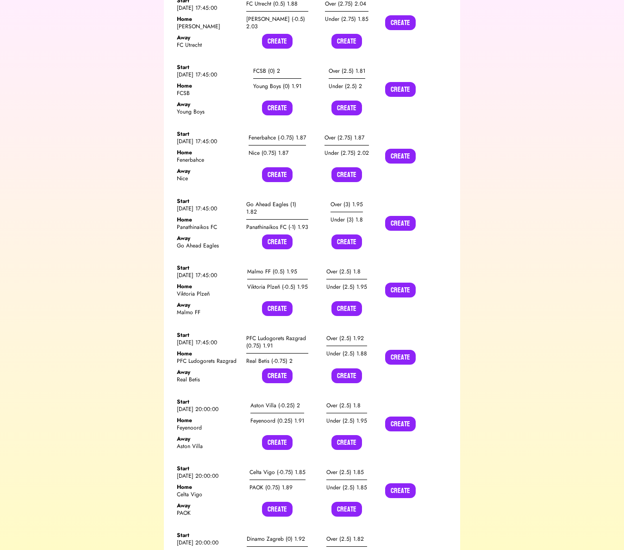
scroll to position [10938, 0]
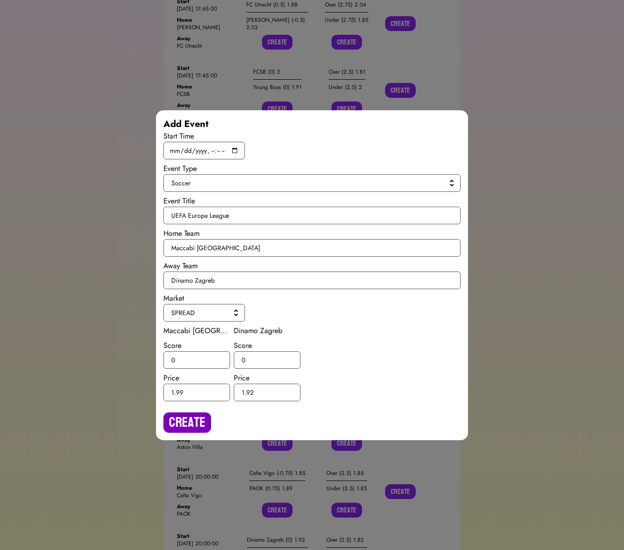
click at [202, 419] on button "Create" at bounding box center [188, 422] width 48 height 20
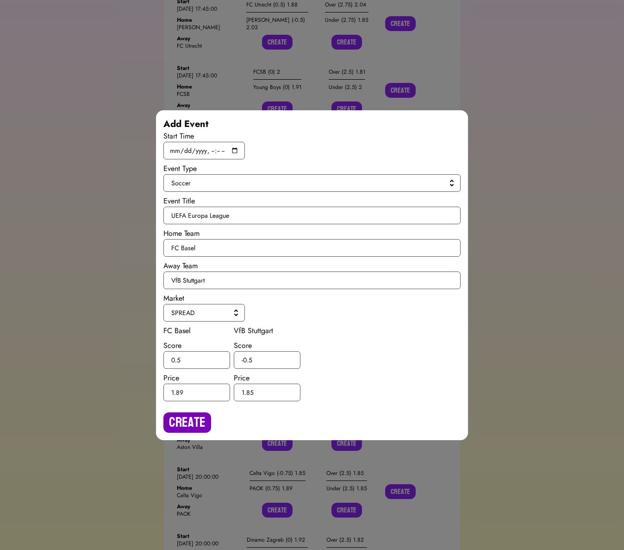
click at [178, 422] on button "Create" at bounding box center [188, 422] width 48 height 20
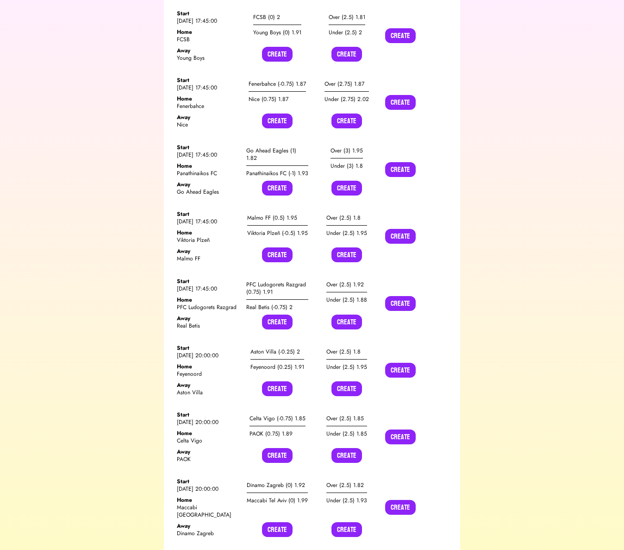
scroll to position [10997, 0]
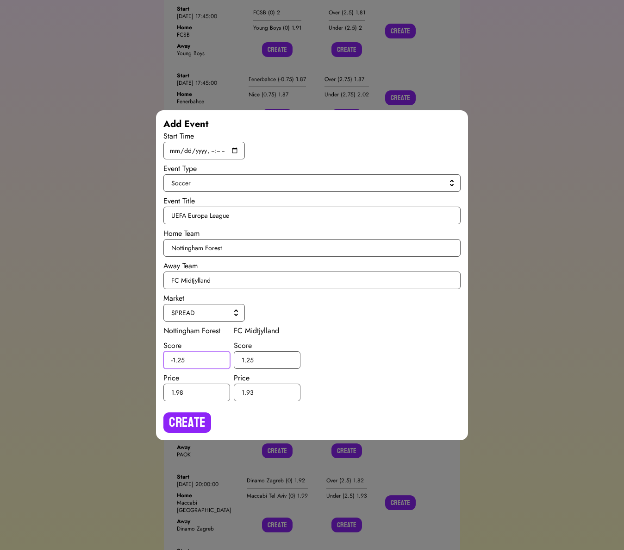
click at [182, 357] on input "-1.25" at bounding box center [197, 360] width 67 height 18
type input "-1.5"
click at [251, 359] on input "1.25" at bounding box center [267, 360] width 67 height 18
type input "1.5"
click at [197, 426] on button "Create" at bounding box center [188, 422] width 48 height 20
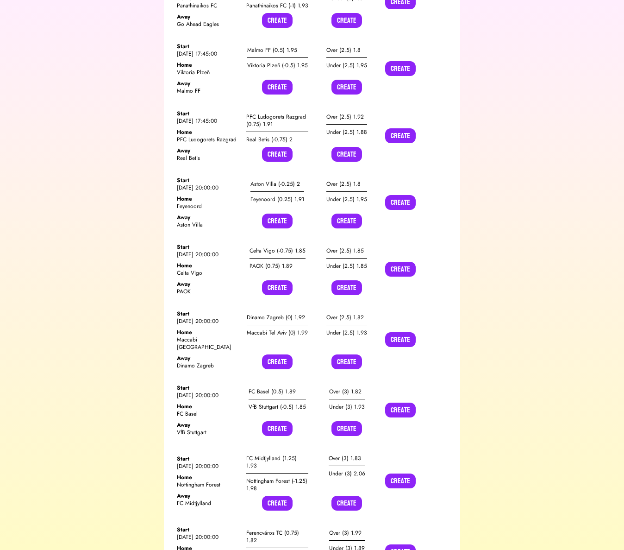
scroll to position [11187, 0]
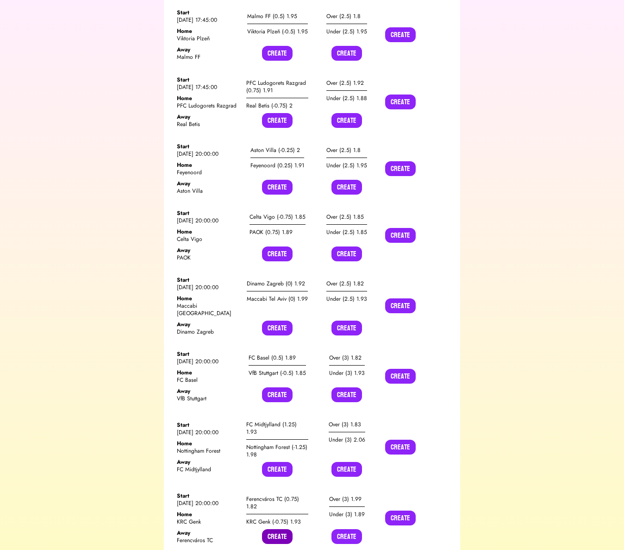
click at [281, 529] on button "Create" at bounding box center [277, 536] width 31 height 15
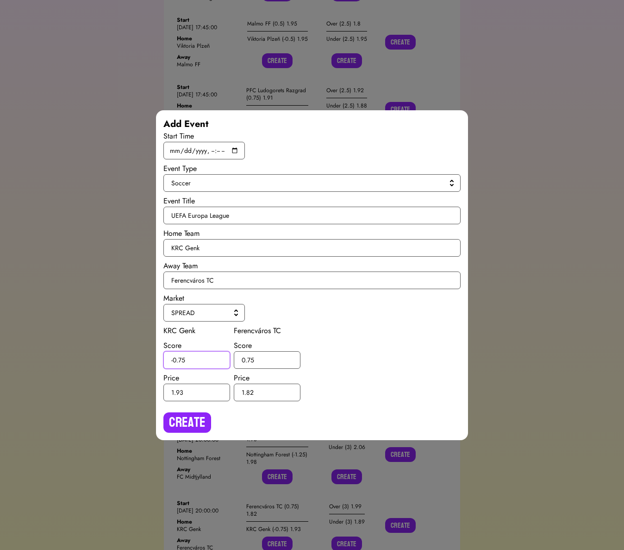
click at [181, 358] on input "-0.75" at bounding box center [197, 360] width 67 height 18
type input "-0.5"
click at [252, 360] on input "0.75" at bounding box center [267, 360] width 67 height 18
type input "0.5"
click at [194, 423] on button "Create" at bounding box center [188, 422] width 48 height 20
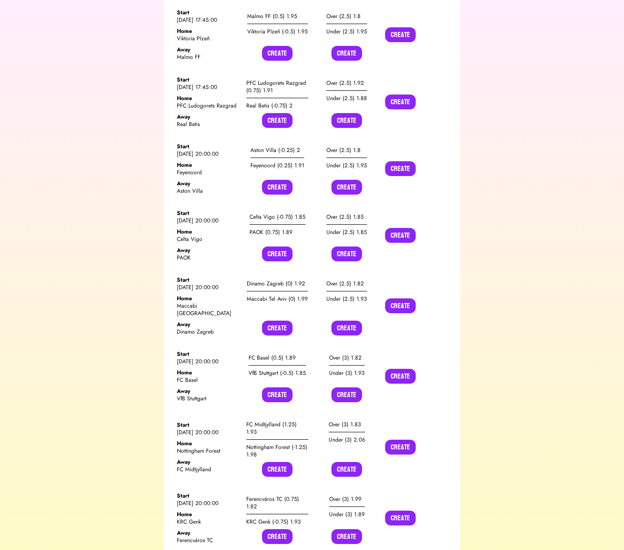
scroll to position [11210, 0]
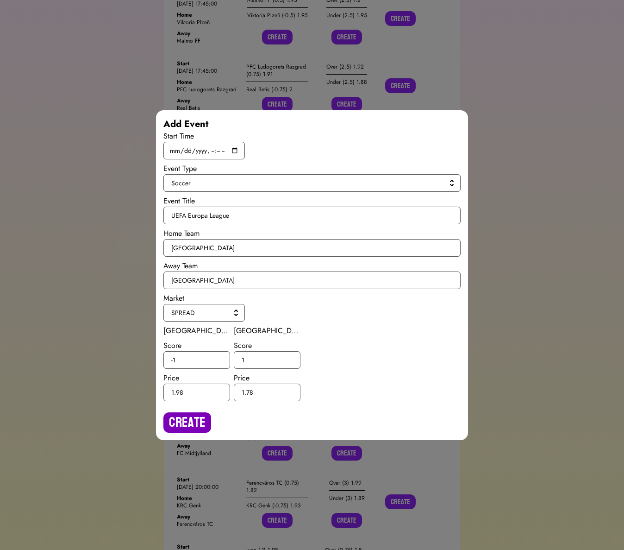
click at [194, 415] on button "Create" at bounding box center [188, 422] width 48 height 20
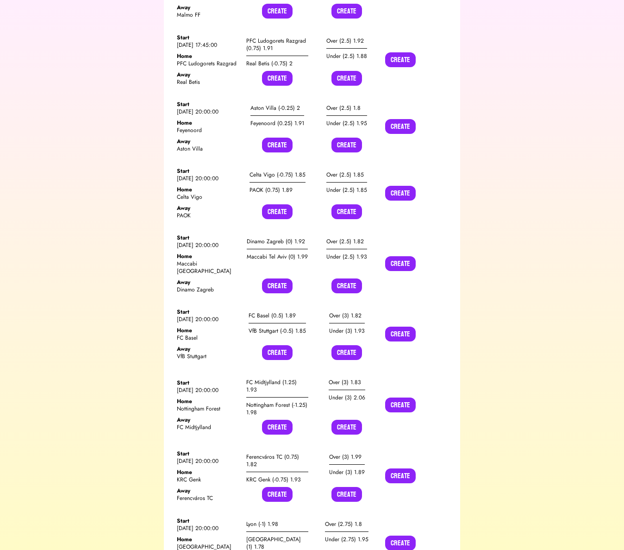
scroll to position [11246, 0]
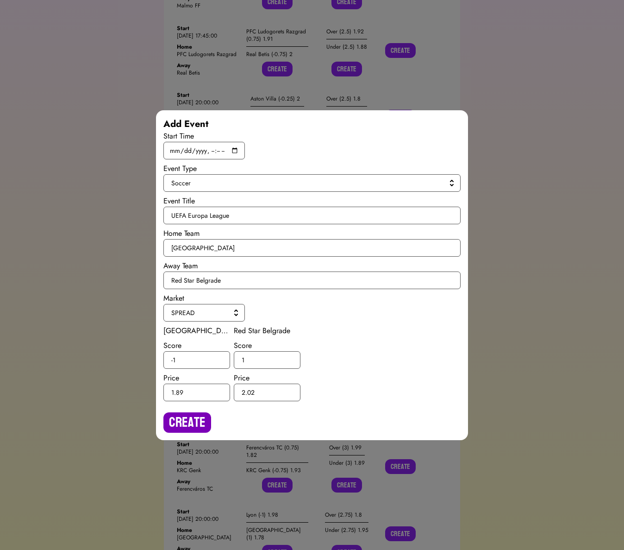
click at [201, 420] on button "Create" at bounding box center [188, 422] width 48 height 20
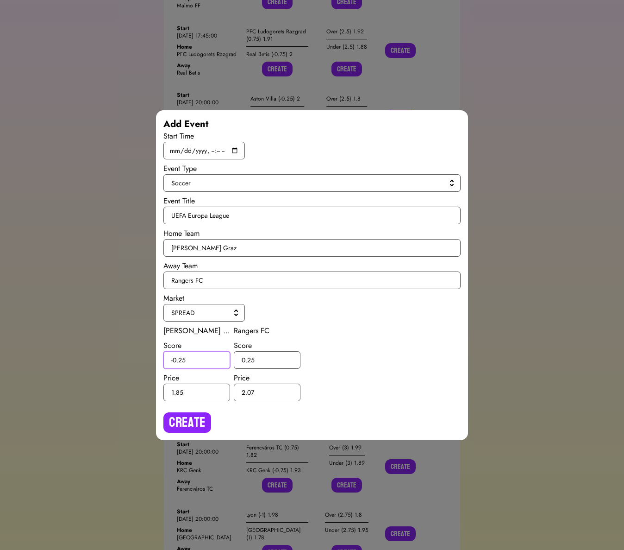
click at [183, 361] on input "-0.25" at bounding box center [197, 360] width 67 height 18
type input "-0.5"
click at [252, 359] on input "0.25" at bounding box center [267, 360] width 67 height 18
type input "0.5"
click at [203, 421] on button "Create" at bounding box center [188, 422] width 48 height 20
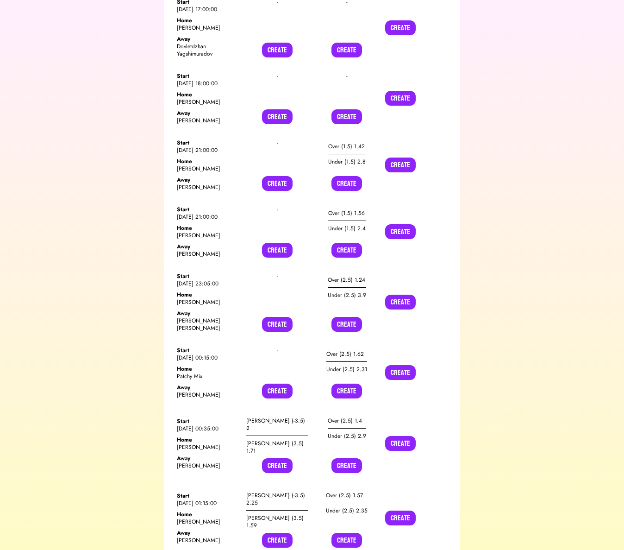
scroll to position [13781, 0]
